Goal: Browse casually

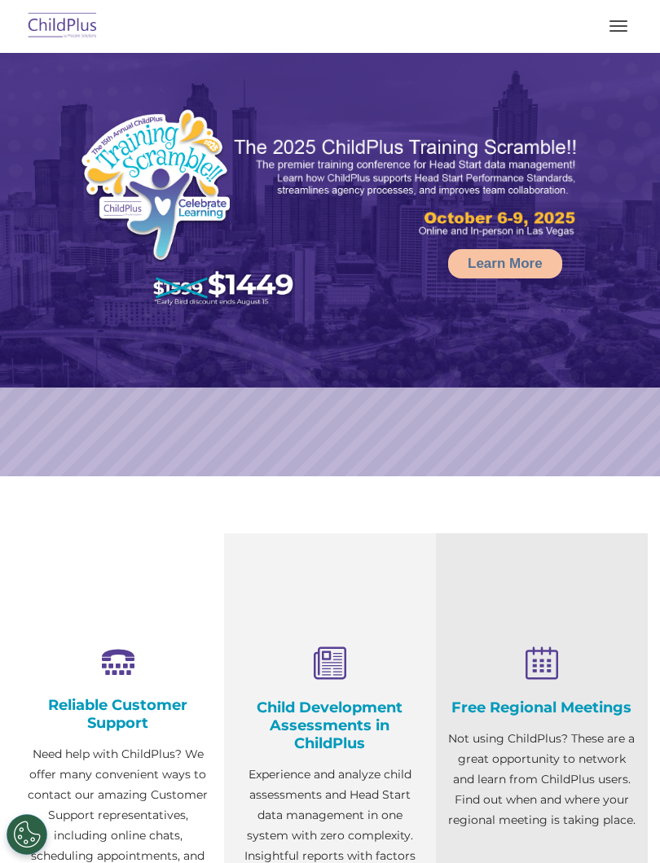
select select "MEDIUM"
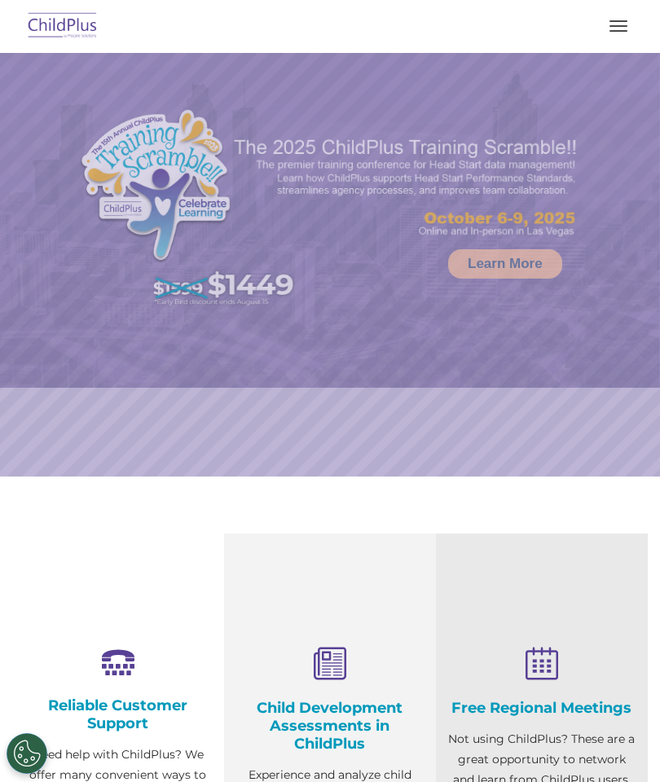
select select "MEDIUM"
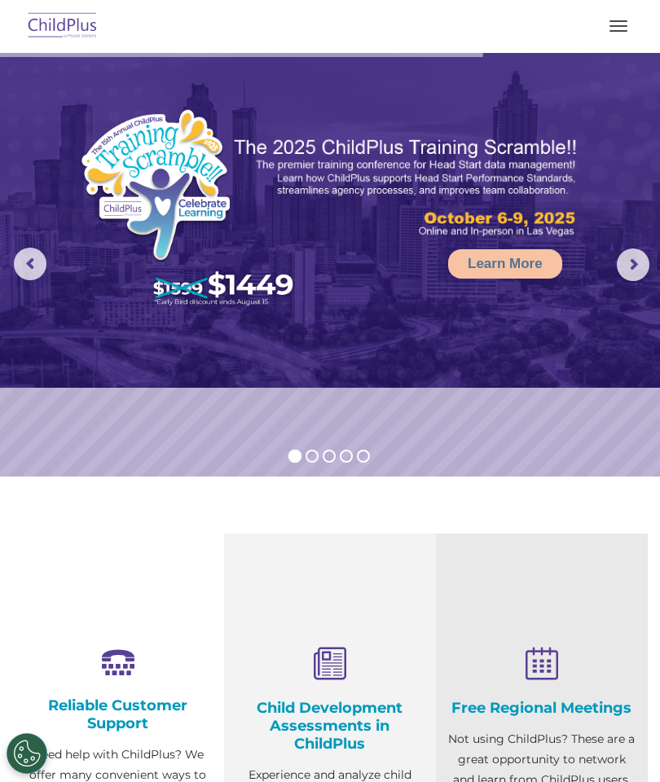
click at [31, 264] on rs-arrow at bounding box center [30, 264] width 33 height 33
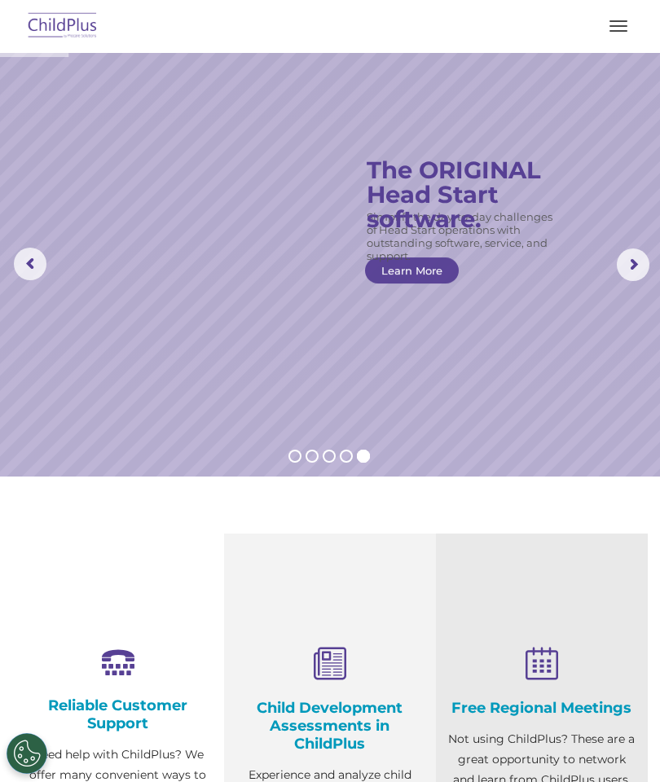
click at [35, 257] on rs-arrow at bounding box center [30, 264] width 33 height 33
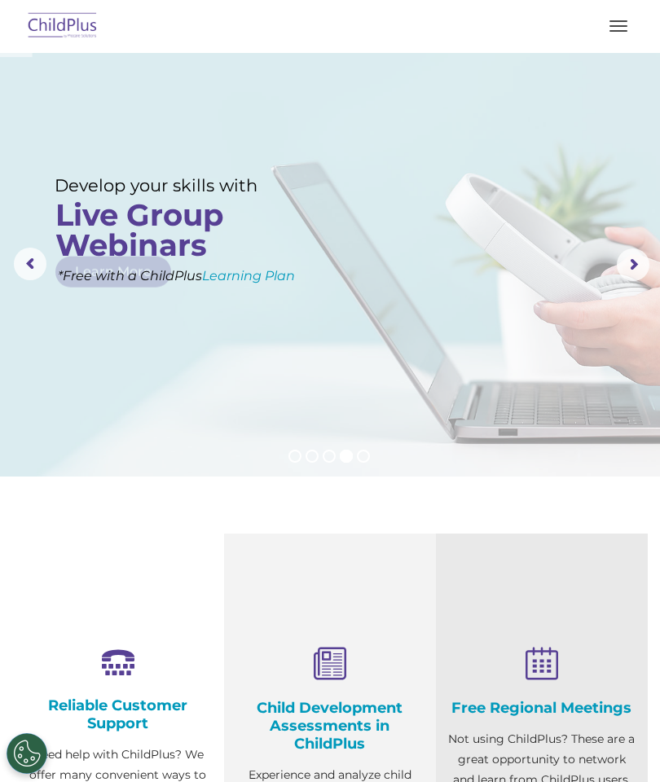
click at [22, 268] on rs-arrow at bounding box center [30, 264] width 33 height 33
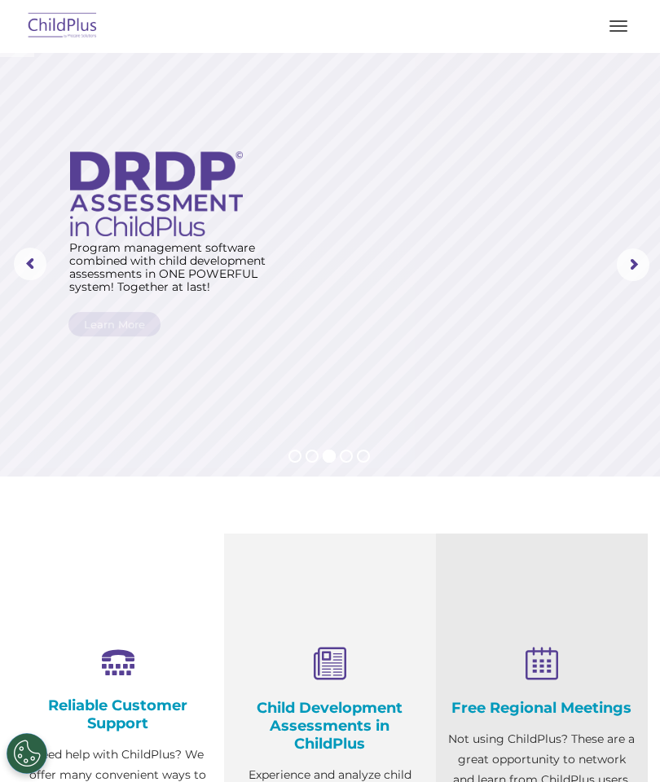
click at [28, 256] on rs-arrow at bounding box center [30, 264] width 33 height 33
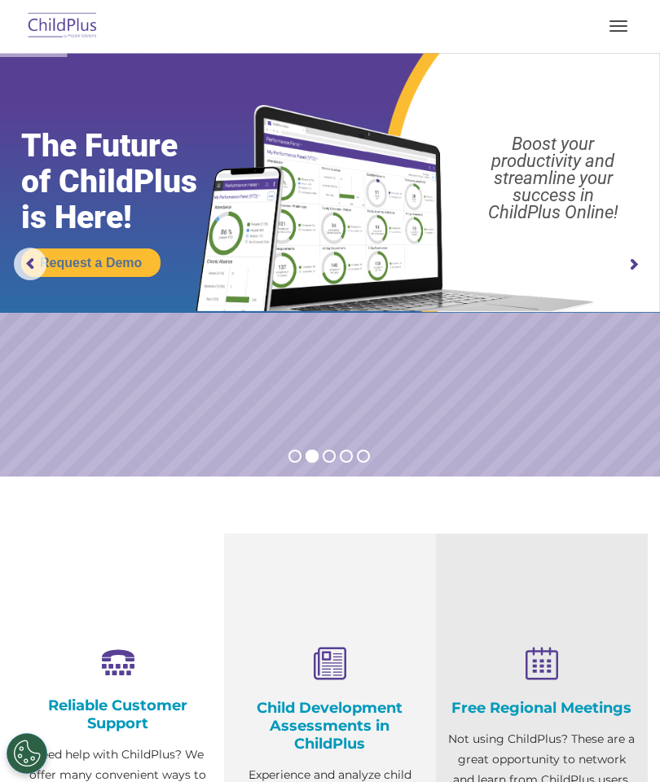
click at [25, 269] on rs-arrow at bounding box center [30, 264] width 33 height 33
